Goal: Book appointment/travel/reservation

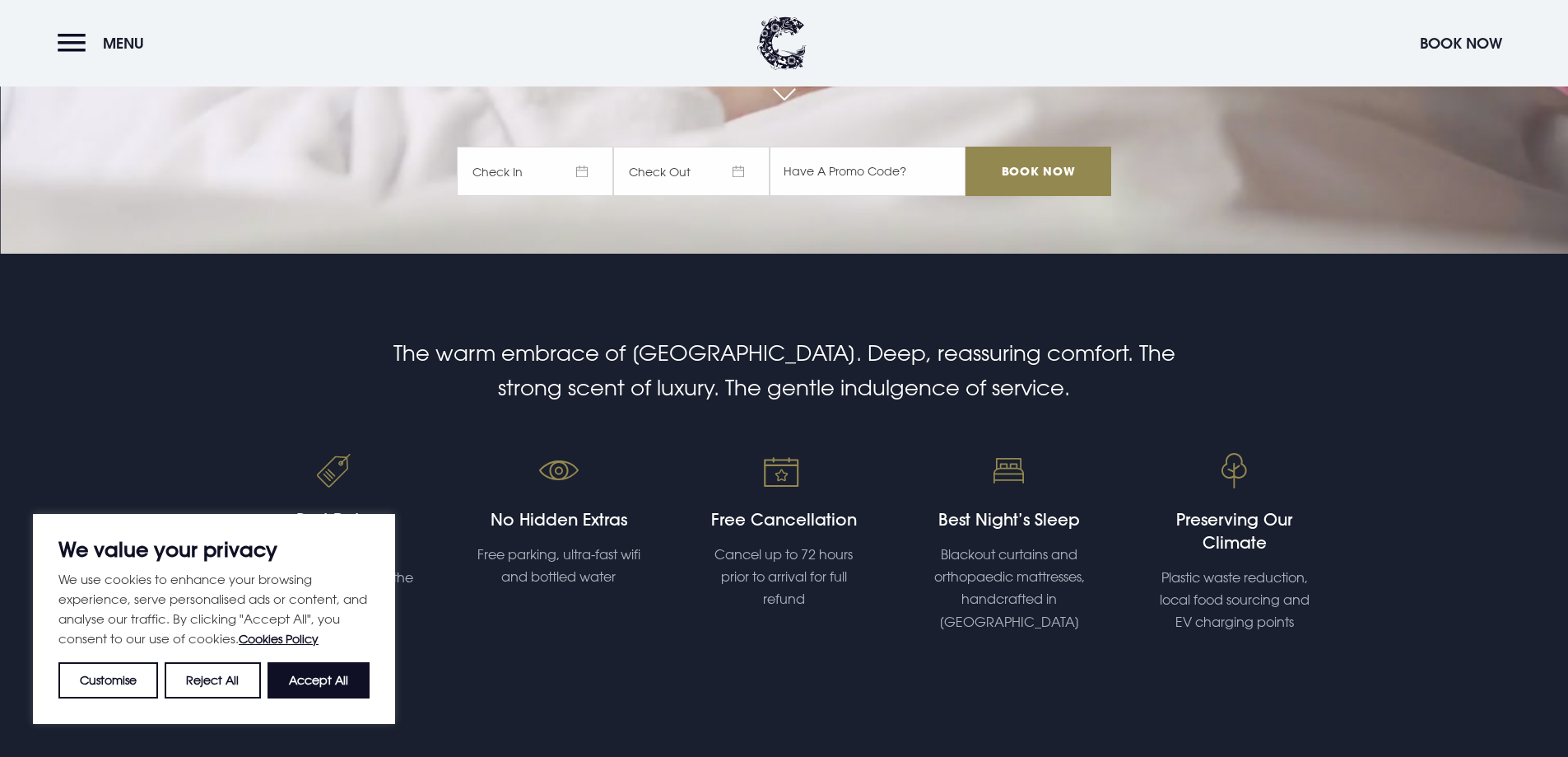
scroll to position [412, 0]
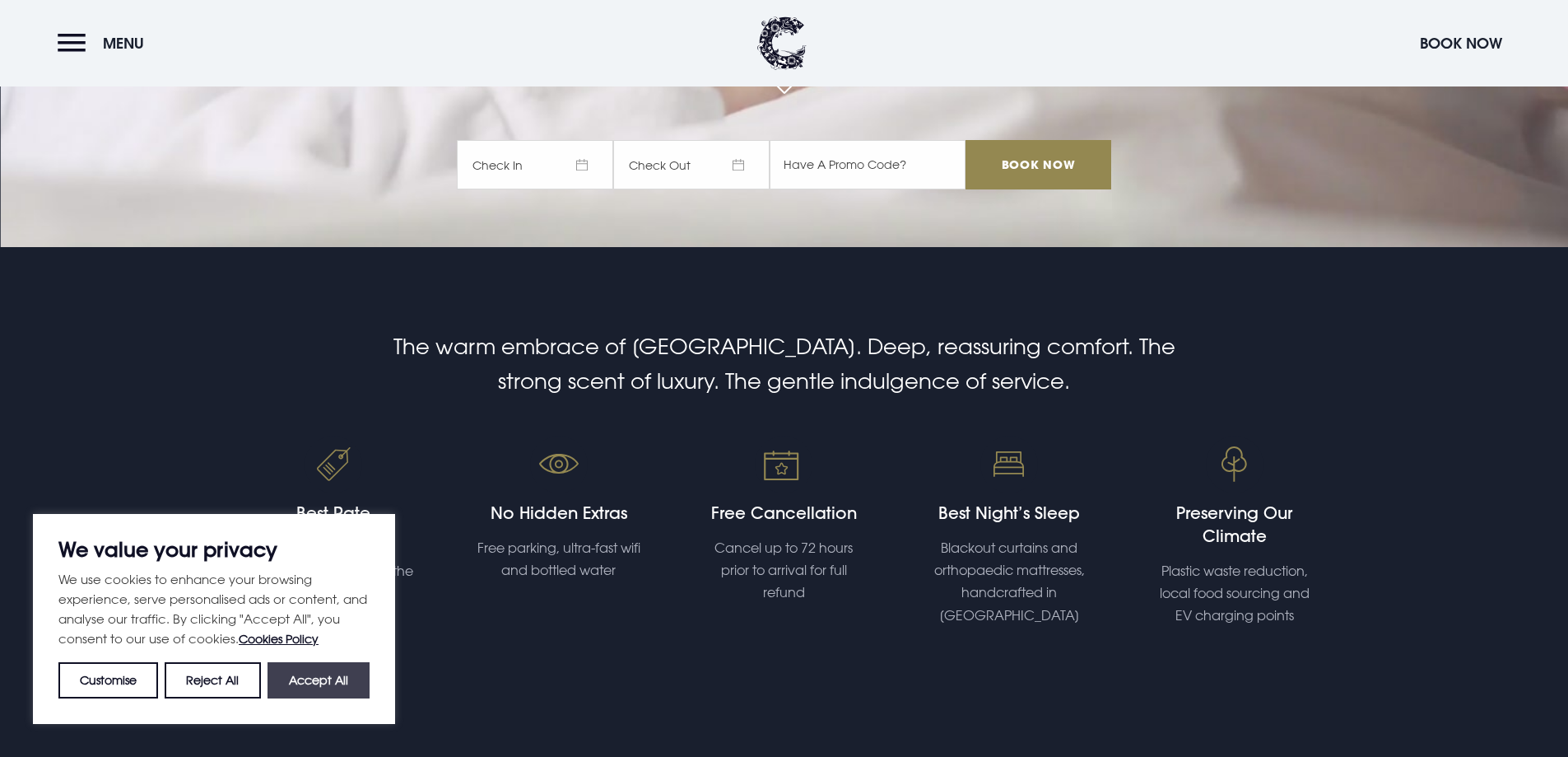
click at [305, 678] on button "Accept All" at bounding box center [318, 679] width 102 height 36
checkbox input "true"
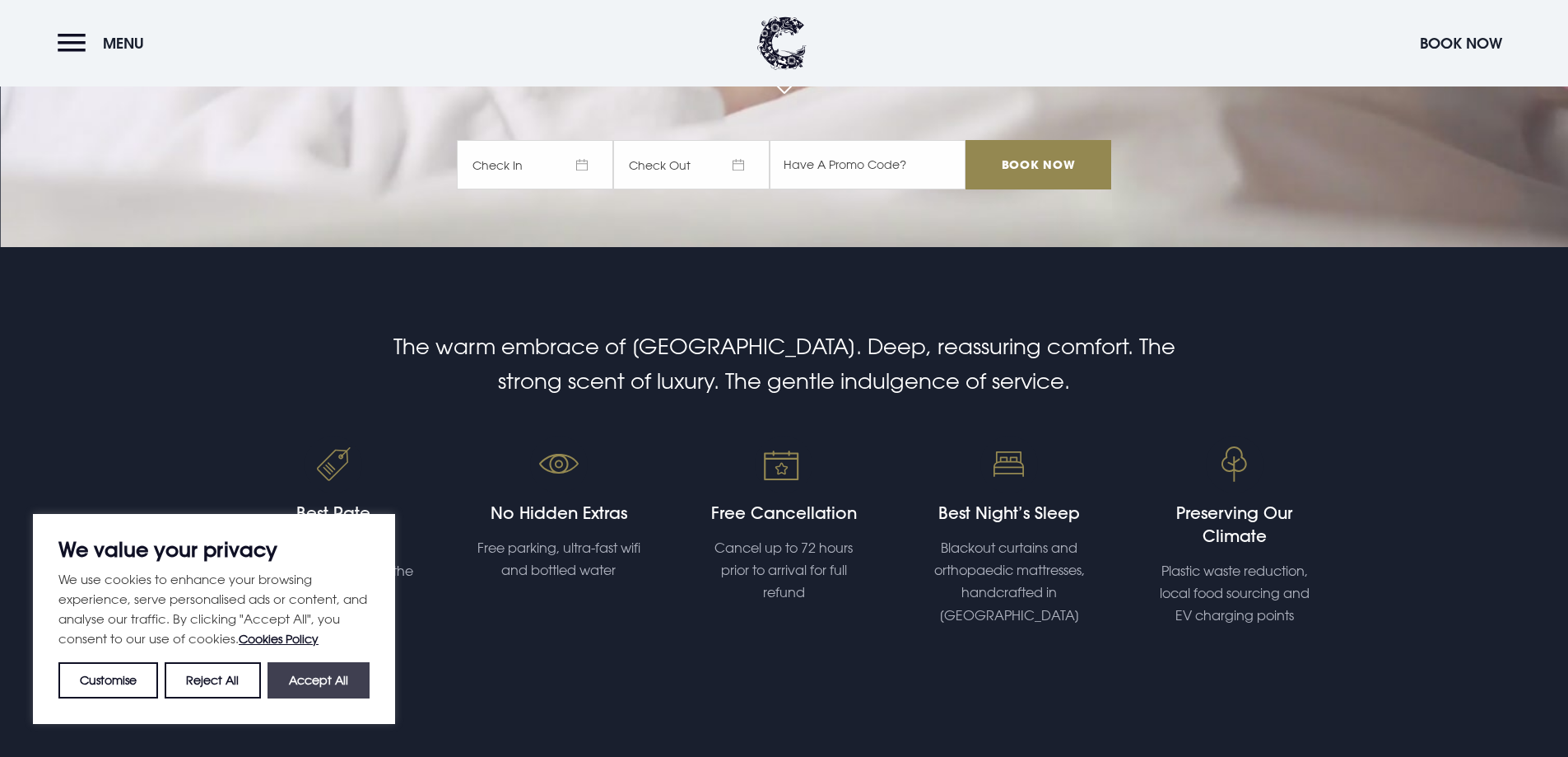
checkbox input "true"
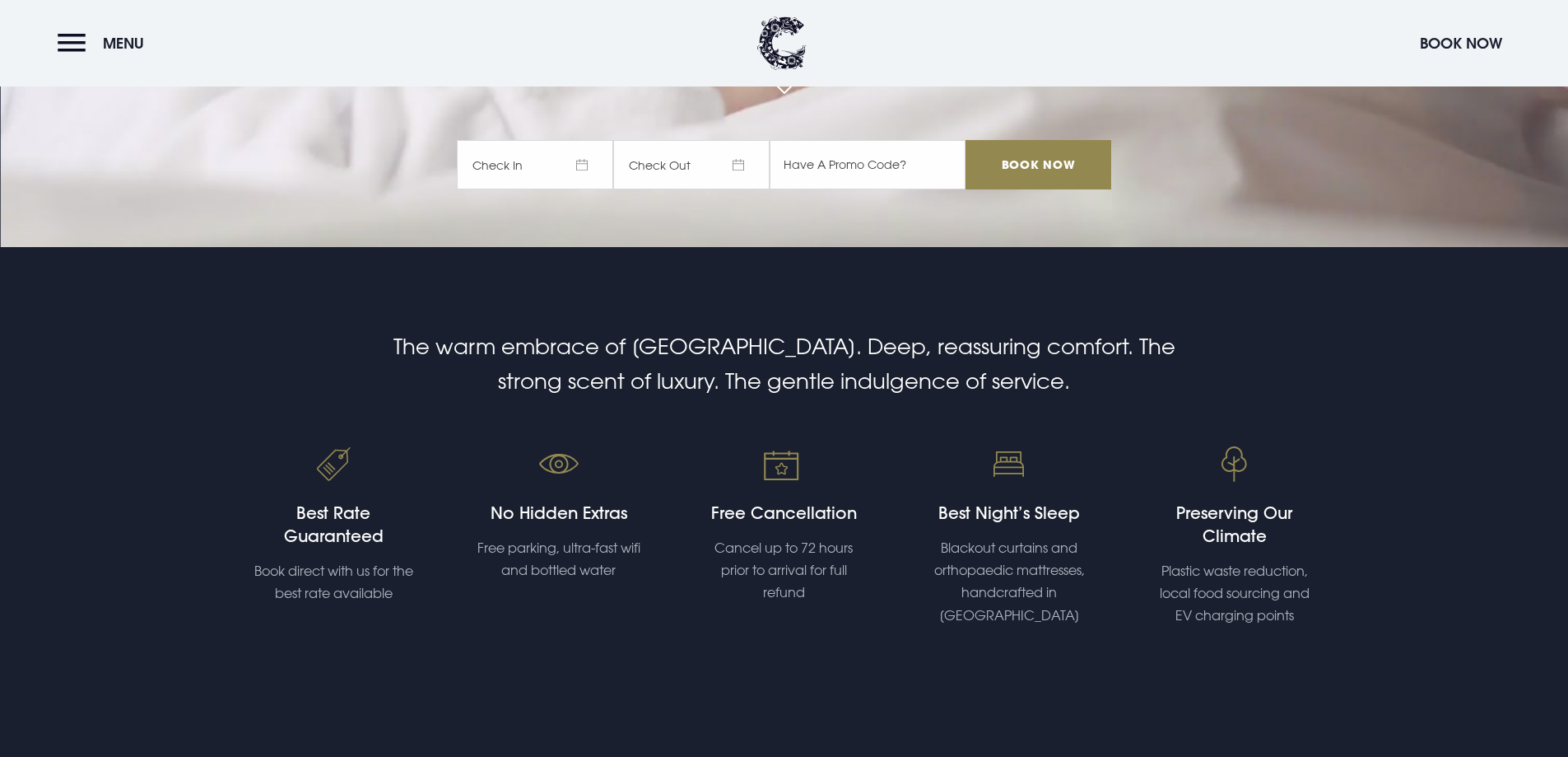
scroll to position [0, 0]
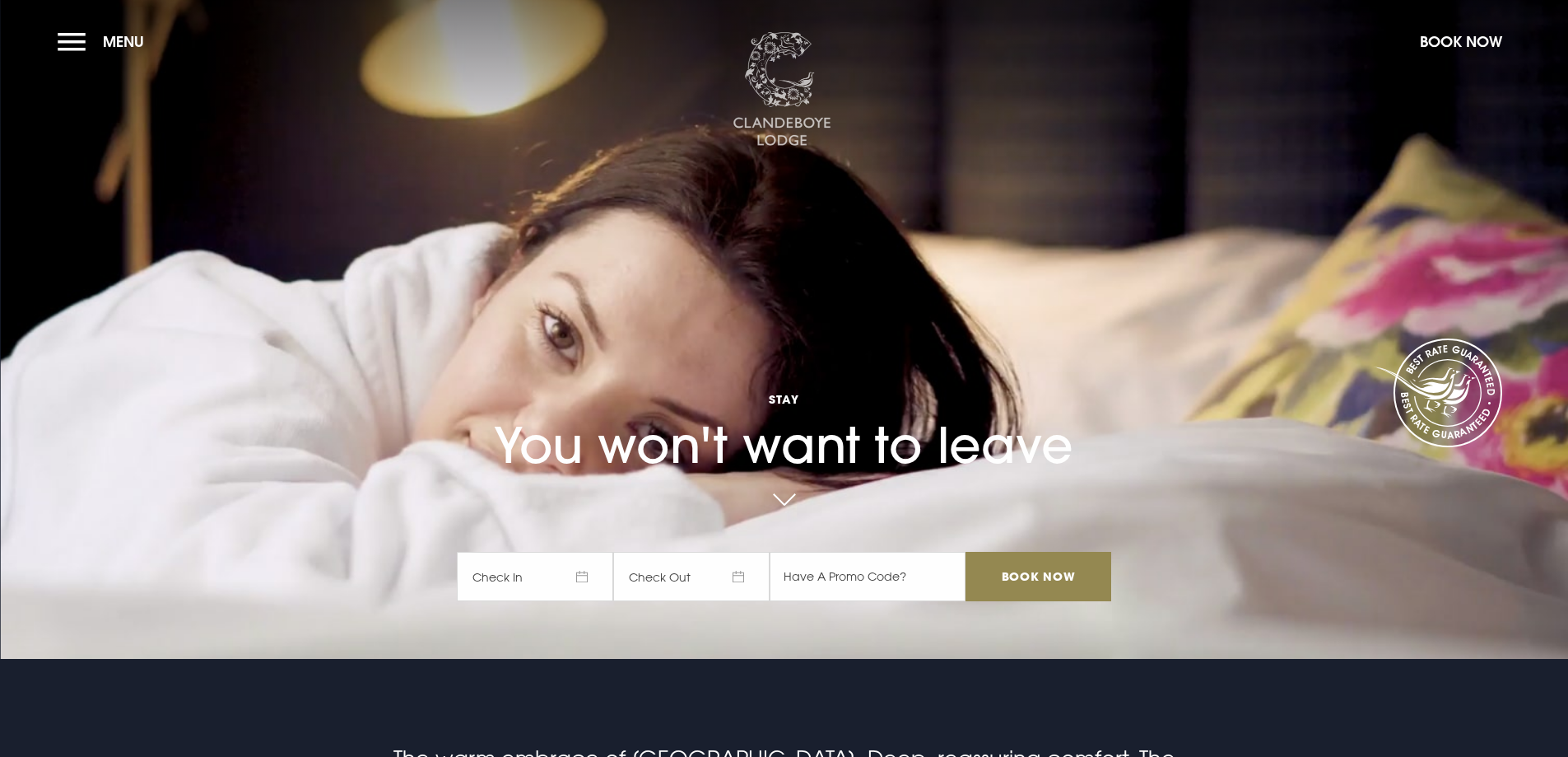
click at [789, 78] on img at bounding box center [782, 89] width 99 height 115
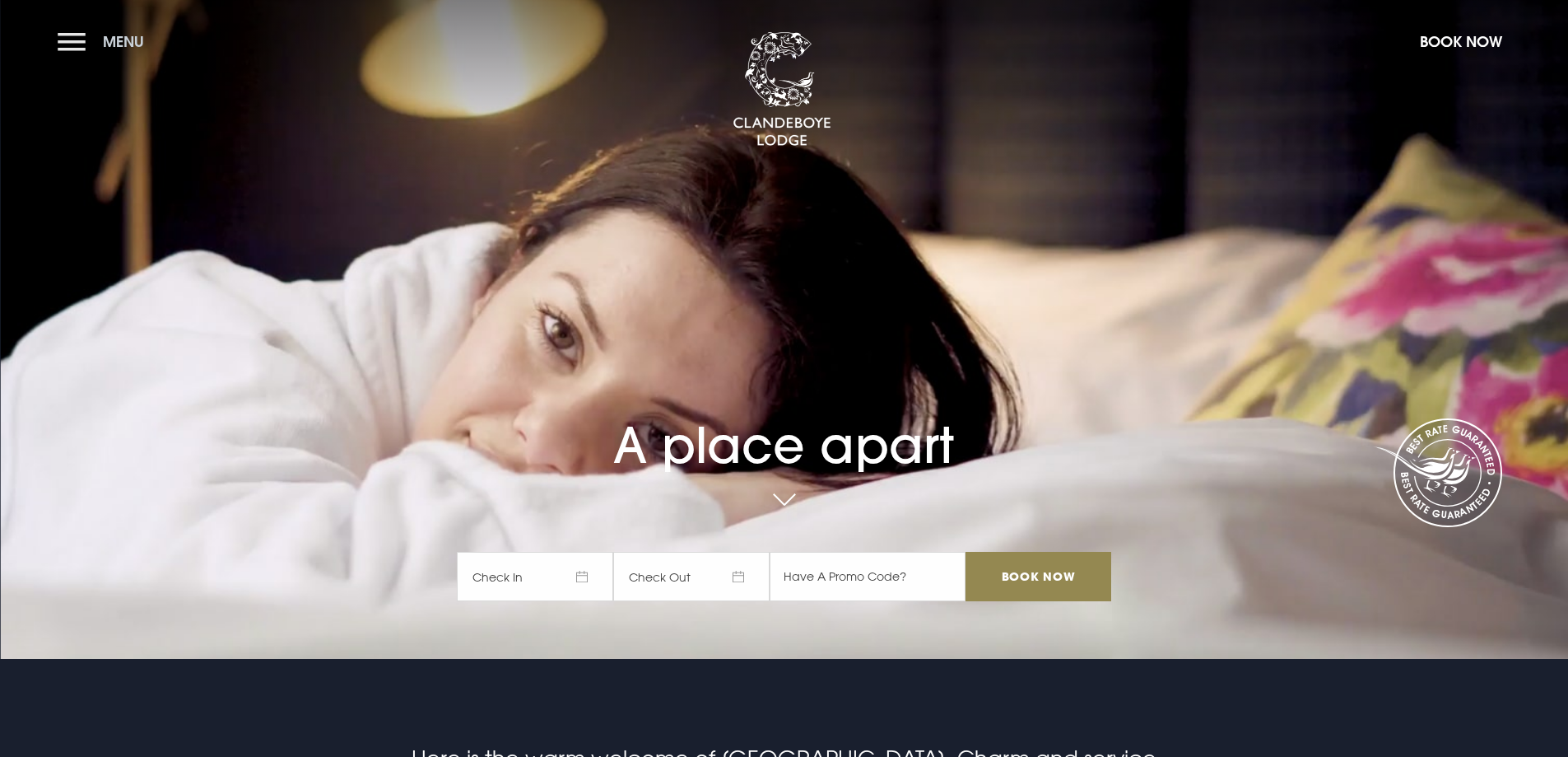
click at [104, 39] on span "Menu" at bounding box center [123, 41] width 41 height 19
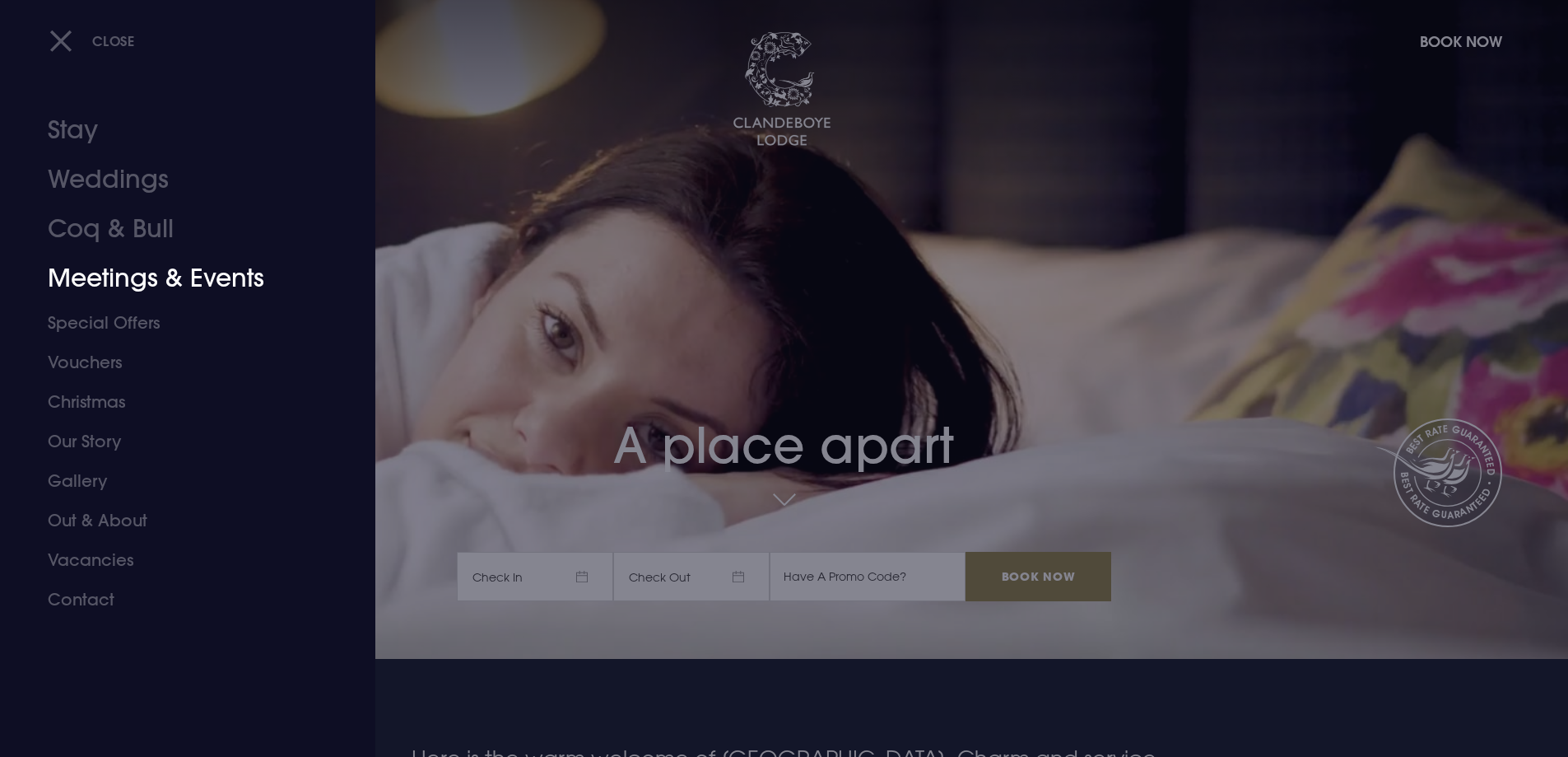
click at [190, 285] on link "Meetings & Events" at bounding box center [177, 278] width 260 height 49
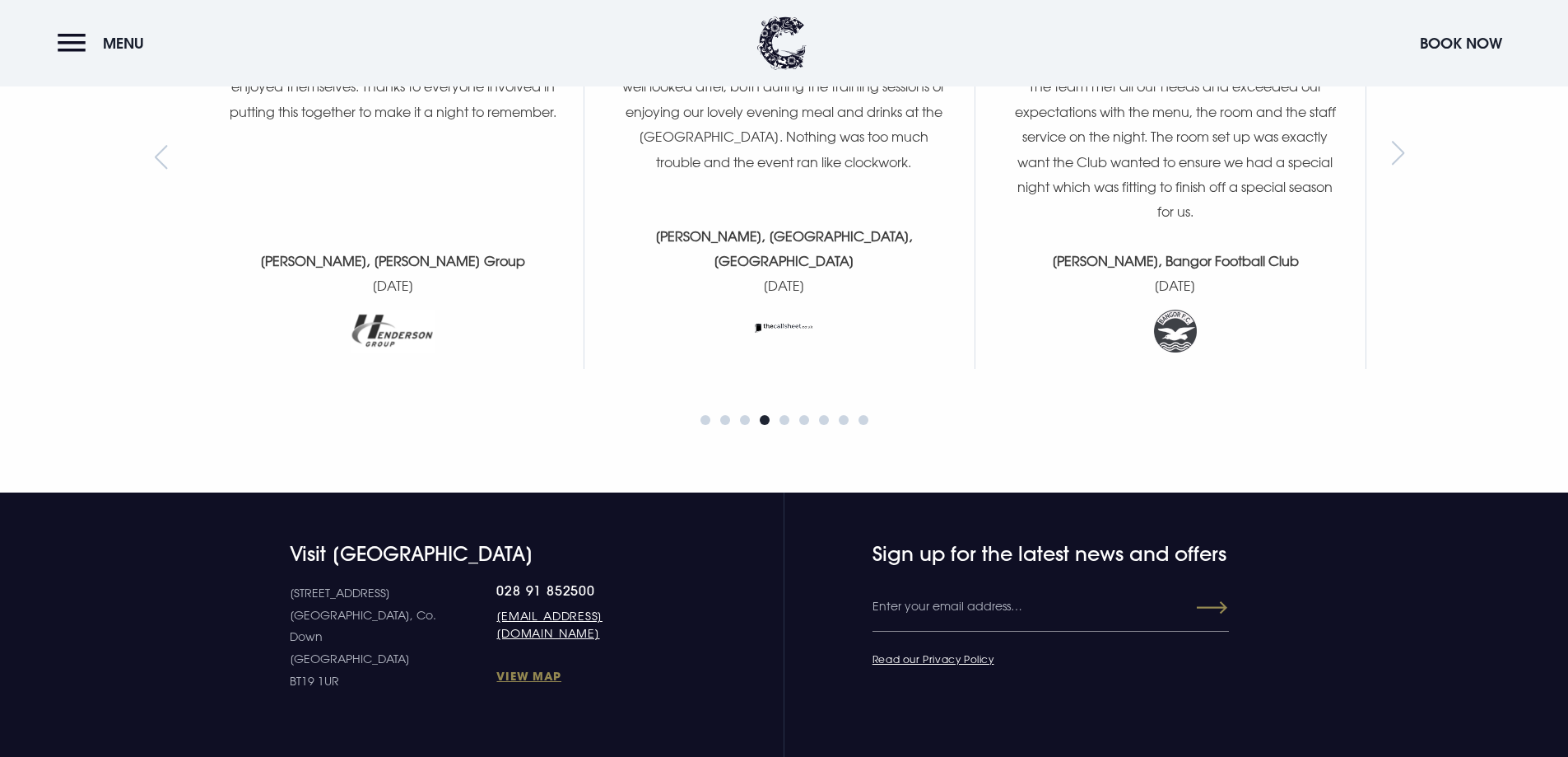
scroll to position [2470, 0]
